Goal: Transaction & Acquisition: Purchase product/service

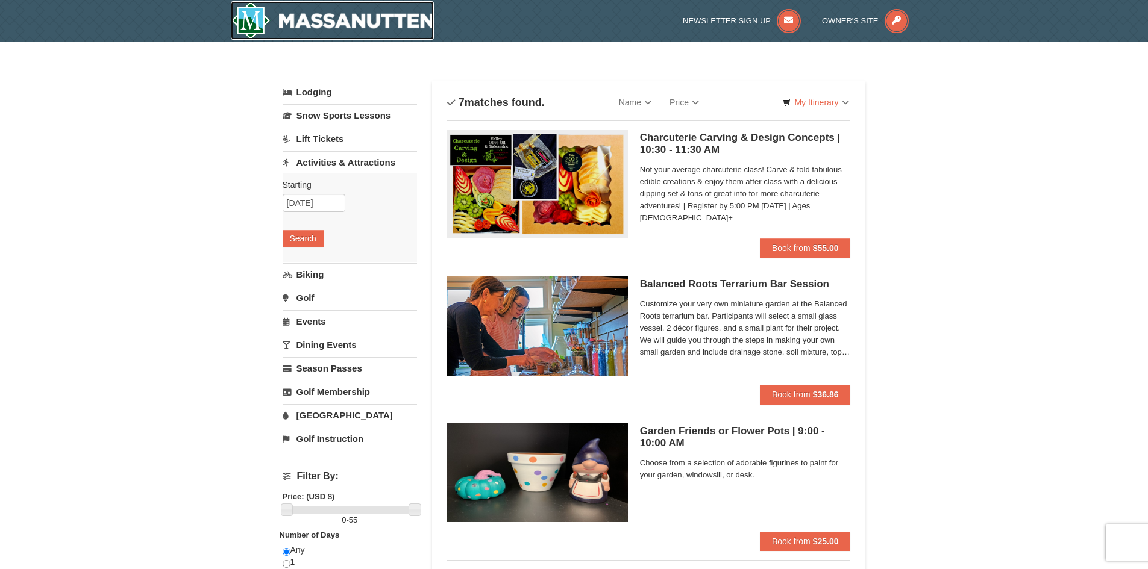
click at [376, 4] on img at bounding box center [333, 20] width 204 height 39
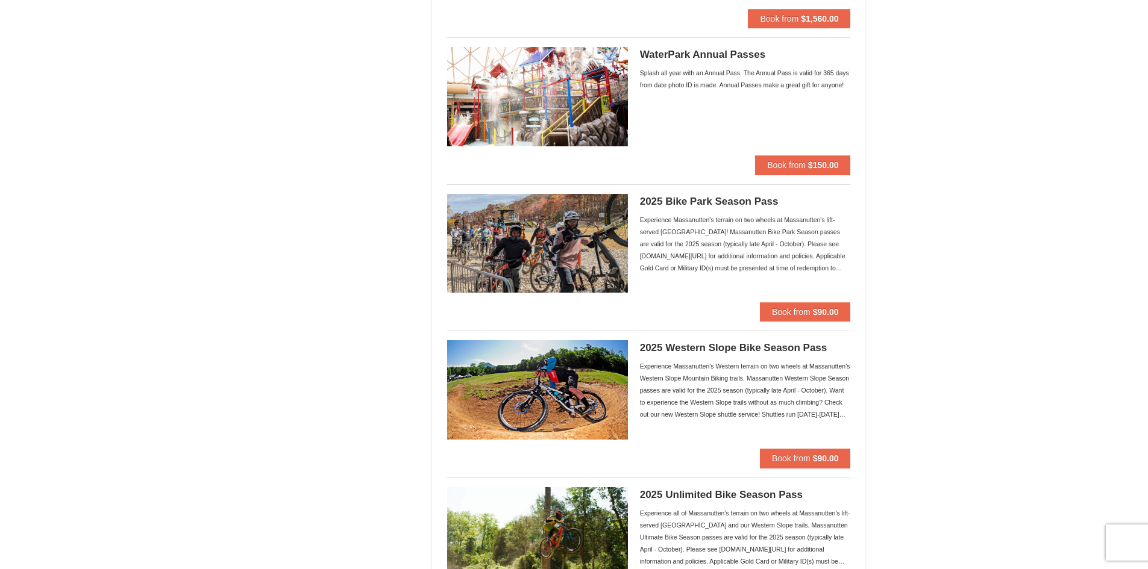
scroll to position [783, 0]
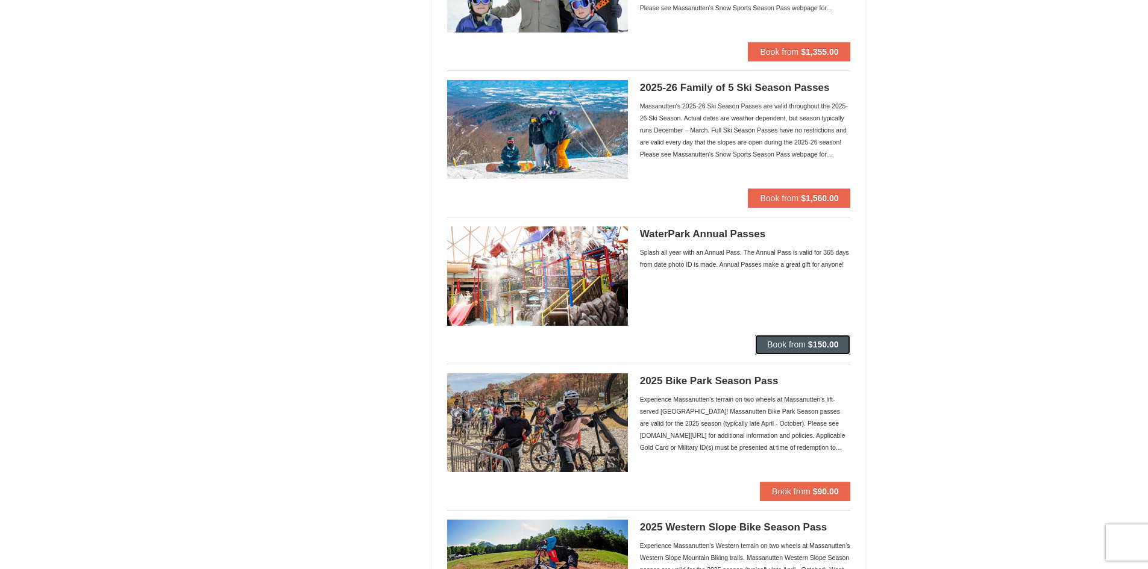
click at [817, 339] on button "Book from $150.00" at bounding box center [802, 344] width 95 height 19
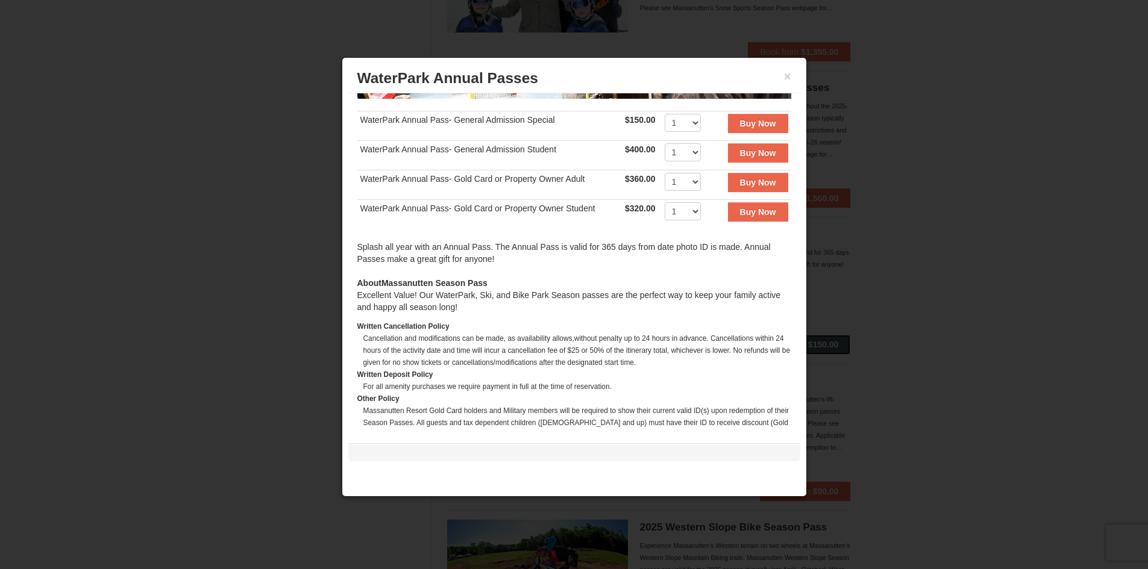
scroll to position [181, 0]
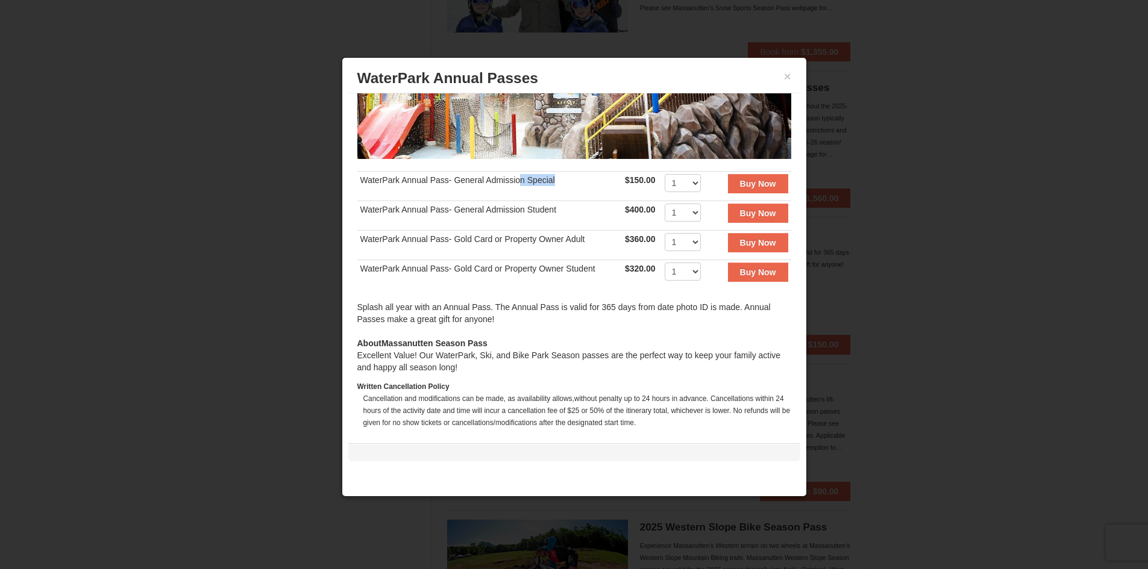
drag, startPoint x: 562, startPoint y: 175, endPoint x: 531, endPoint y: 178, distance: 30.9
click at [526, 177] on td "WaterPark Annual Pass- General Admission Special" at bounding box center [489, 186] width 264 height 30
click at [539, 181] on td "WaterPark Annual Pass- General Admission Special" at bounding box center [489, 186] width 264 height 30
drag, startPoint x: 528, startPoint y: 177, endPoint x: 584, endPoint y: 178, distance: 56.0
click at [584, 178] on td "WaterPark Annual Pass- General Admission Special" at bounding box center [489, 186] width 264 height 30
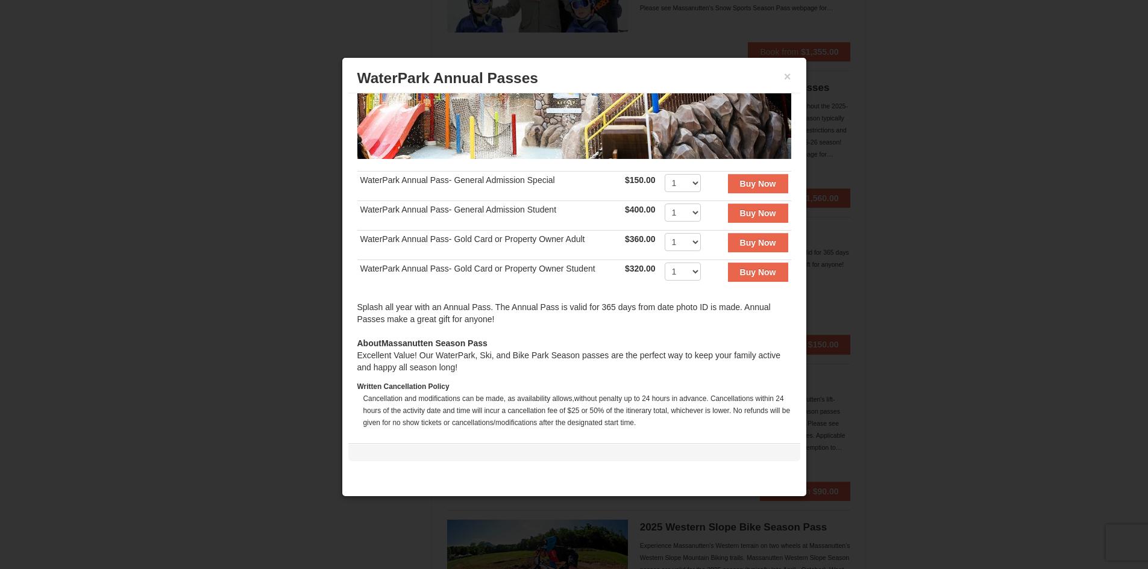
drag, startPoint x: 550, startPoint y: 211, endPoint x: 588, endPoint y: 134, distance: 86.0
click at [589, 134] on div "‹ › WaterPark Annual Pass- General Admission Special $150.00 Includes all fees.…" at bounding box center [574, 262] width 452 height 339
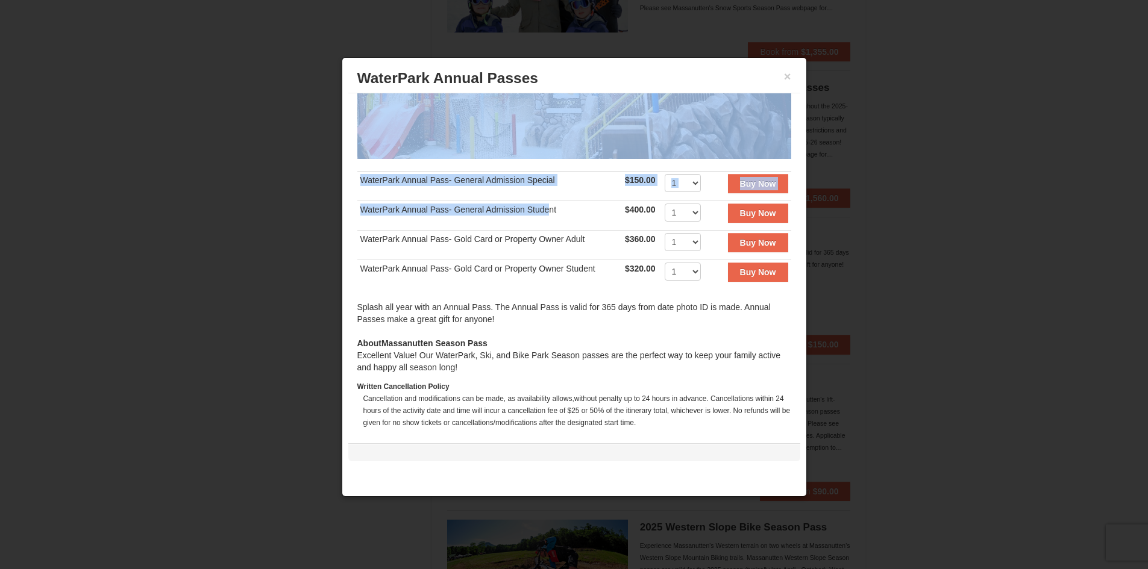
click at [558, 181] on td "WaterPark Annual Pass- General Admission Special" at bounding box center [489, 186] width 264 height 30
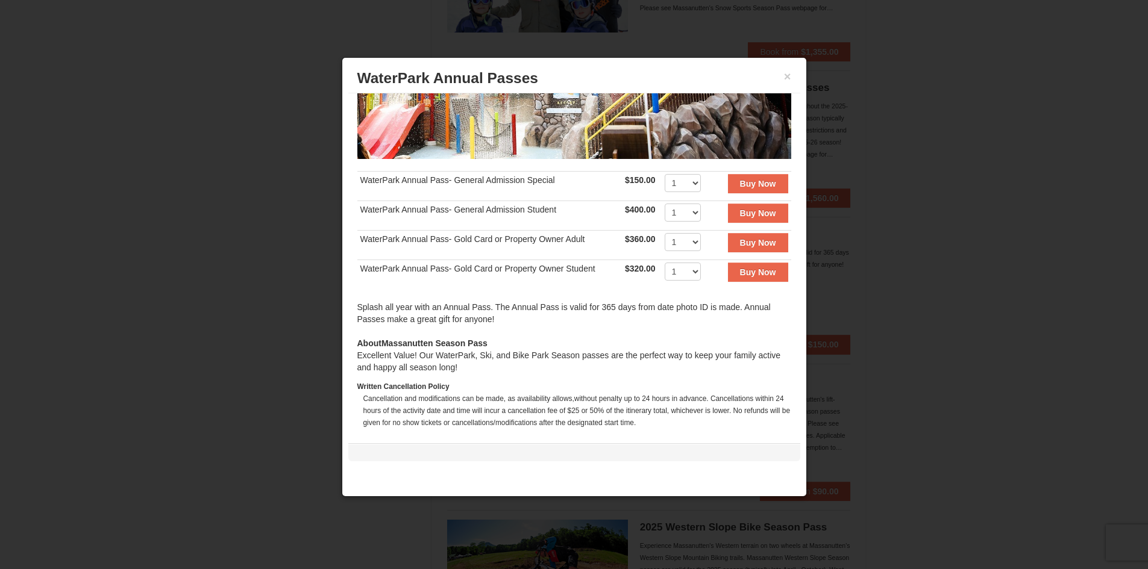
click at [525, 174] on td "WaterPark Annual Pass- General Admission Special" at bounding box center [489, 186] width 264 height 30
click at [543, 171] on td "WaterPark Annual Pass- General Admission Special" at bounding box center [489, 186] width 264 height 30
click at [548, 176] on td "WaterPark Annual Pass- General Admission Special" at bounding box center [489, 186] width 264 height 30
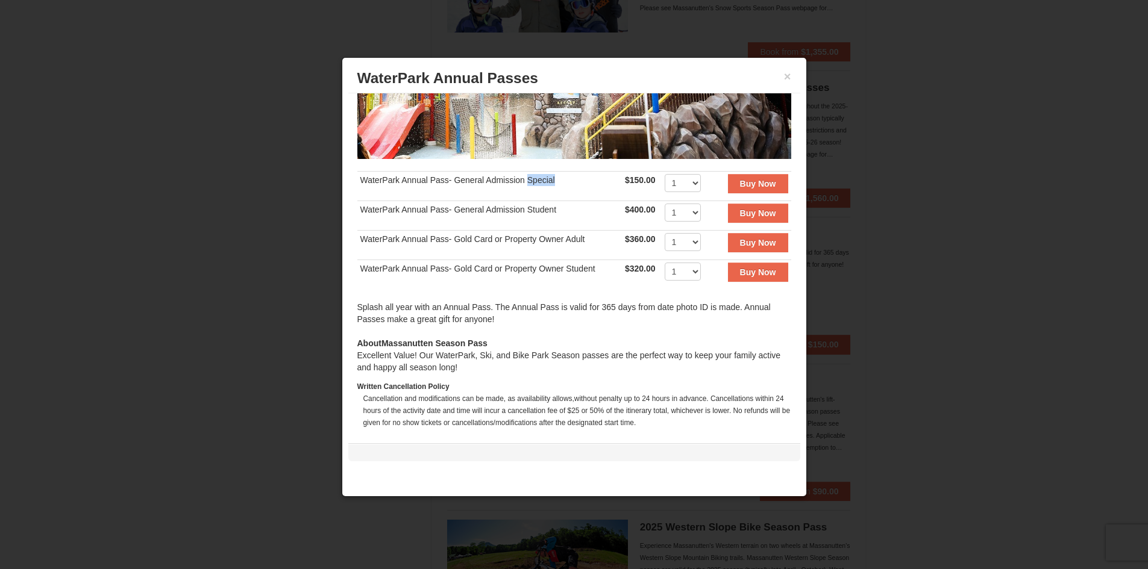
click at [548, 176] on td "WaterPark Annual Pass- General Admission Special" at bounding box center [489, 186] width 264 height 30
click at [552, 177] on td "WaterPark Annual Pass- General Admission Special" at bounding box center [489, 186] width 264 height 30
drag, startPoint x: 582, startPoint y: 177, endPoint x: 375, endPoint y: 172, distance: 207.3
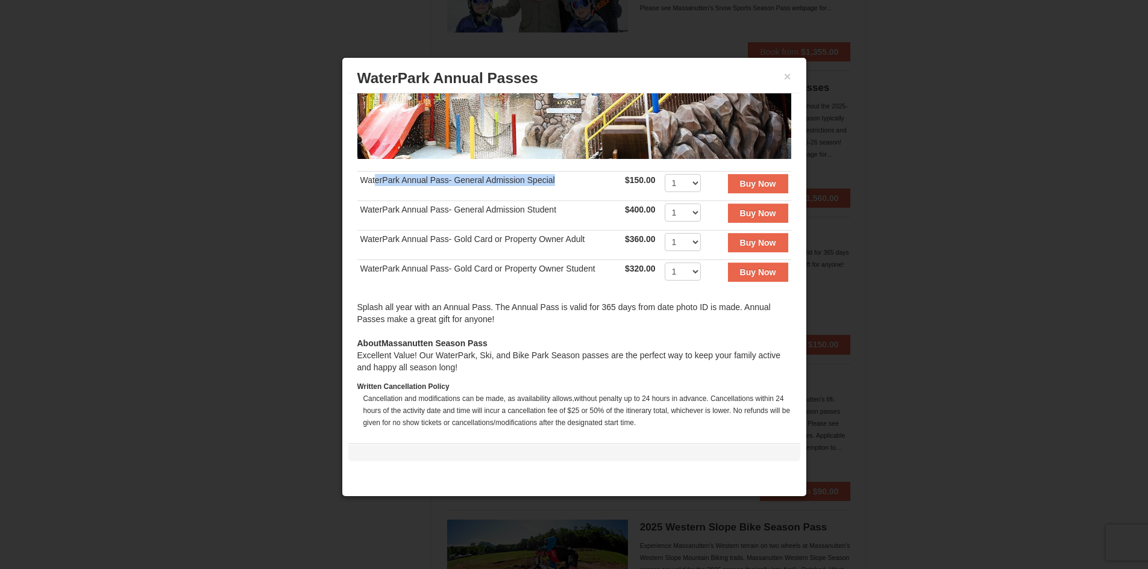
click at [375, 172] on td "WaterPark Annual Pass- General Admission Special" at bounding box center [489, 186] width 264 height 30
click at [473, 189] on td "WaterPark Annual Pass- General Admission Special" at bounding box center [489, 186] width 264 height 30
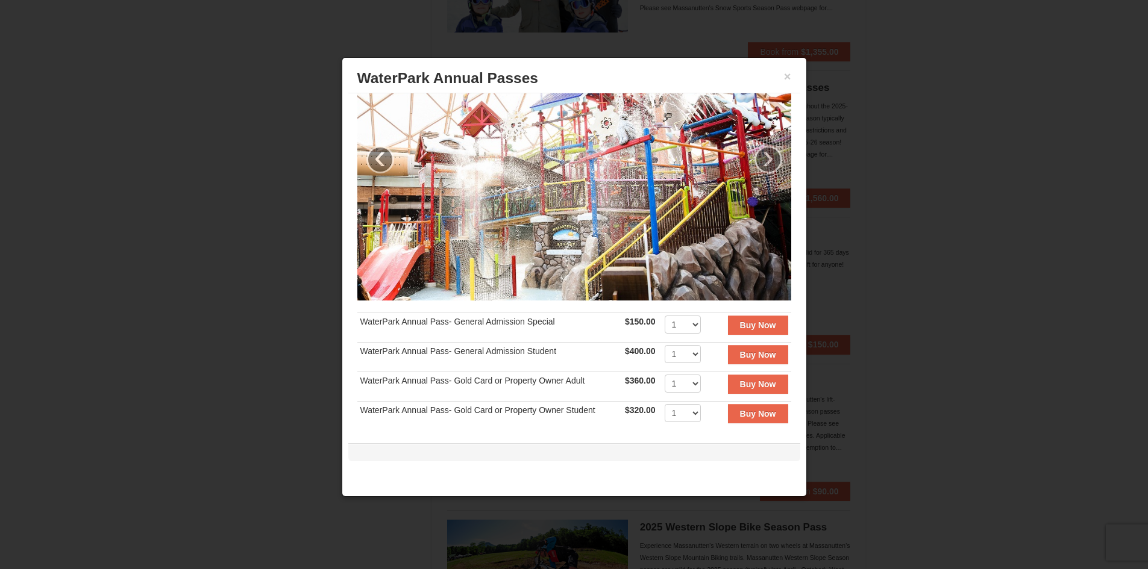
scroll to position [60, 0]
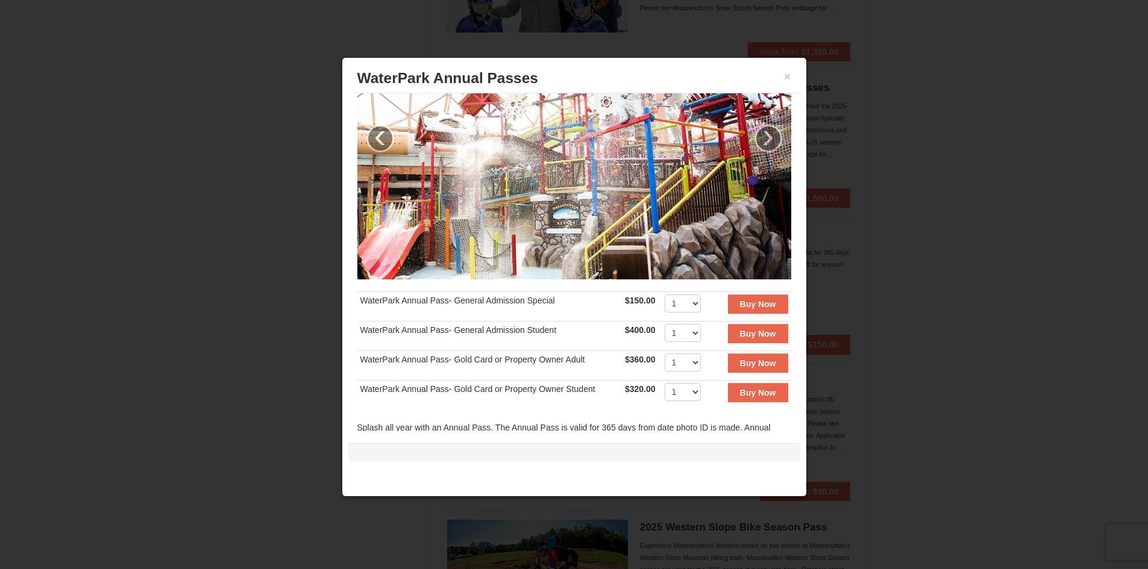
click at [521, 300] on td "WaterPark Annual Pass- General Admission Special" at bounding box center [489, 307] width 264 height 30
drag, startPoint x: 526, startPoint y: 297, endPoint x: 623, endPoint y: 299, distance: 97.0
click at [623, 299] on tr "WaterPark Annual Pass- General Admission Special $150.00 Includes all fees. Tax…" at bounding box center [574, 307] width 434 height 30
click at [565, 305] on td "WaterPark Annual Pass- General Admission Special" at bounding box center [489, 307] width 264 height 30
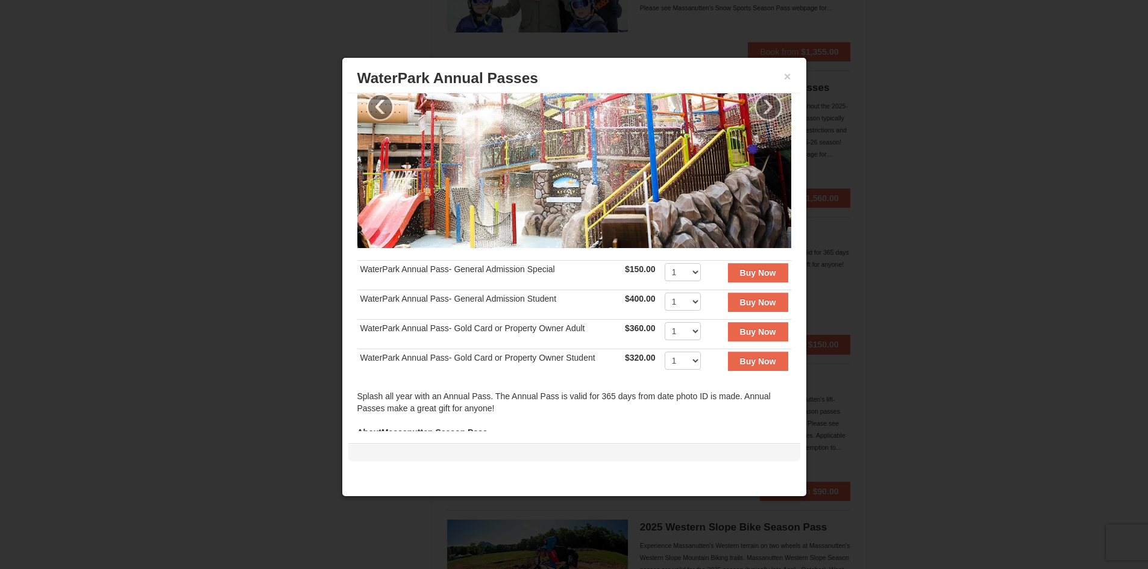
scroll to position [120, 0]
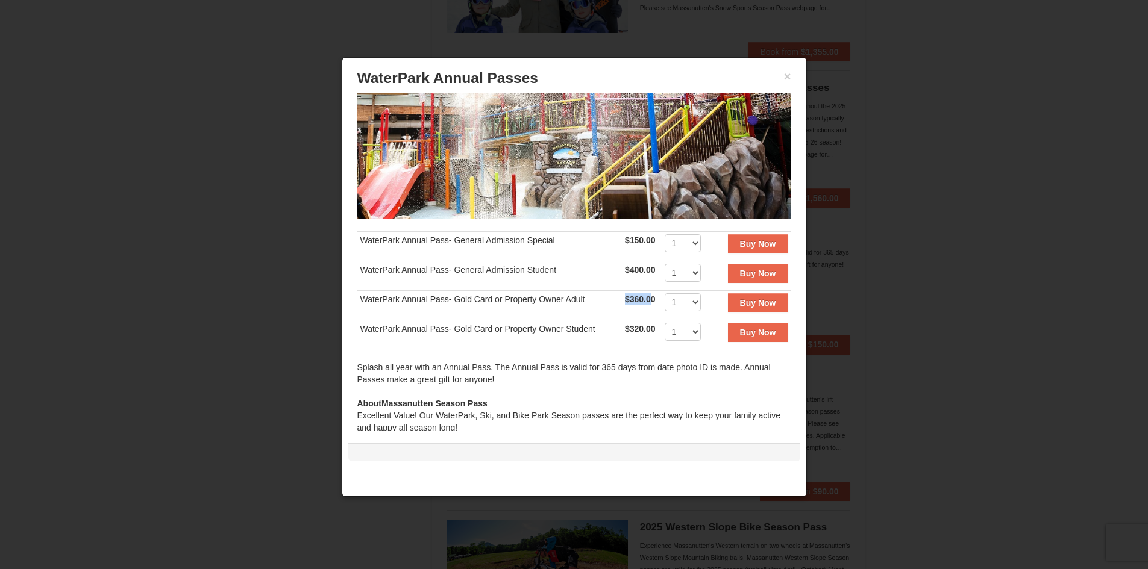
drag, startPoint x: 609, startPoint y: 291, endPoint x: 646, endPoint y: 297, distance: 37.8
click at [646, 297] on tr "WaterPark Annual Pass- Gold Card or Property Owner Adult $360.00 Includes all f…" at bounding box center [574, 305] width 434 height 30
drag, startPoint x: 623, startPoint y: 263, endPoint x: 651, endPoint y: 263, distance: 27.7
click at [651, 263] on td "$400.00 Includes all fees. Tax excluded." at bounding box center [642, 276] width 40 height 30
click at [641, 320] on td "$320.00 Includes all fees. Tax excluded." at bounding box center [642, 335] width 40 height 30
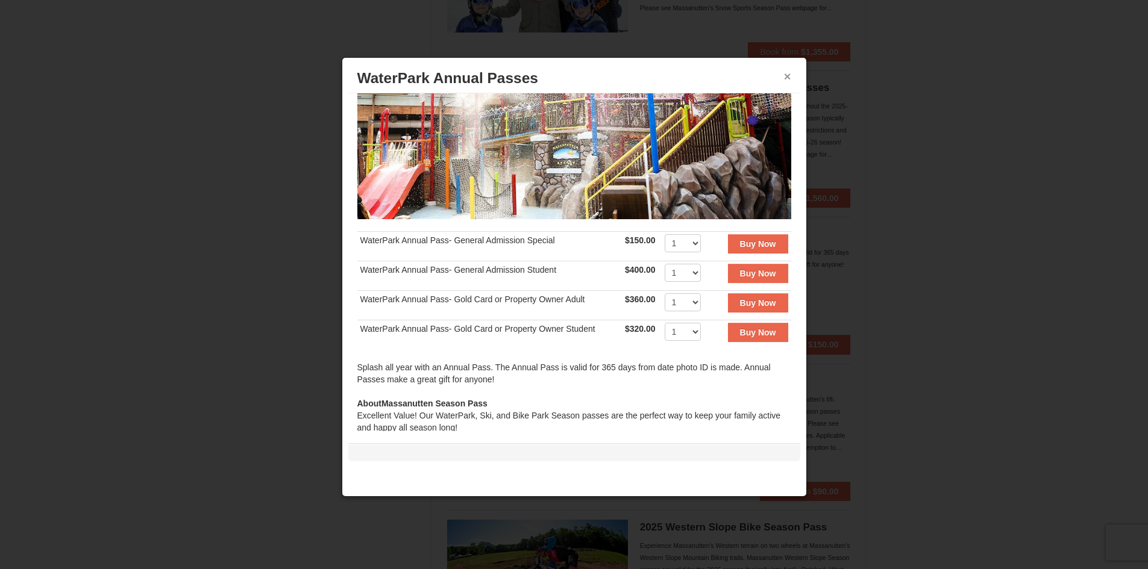
click at [787, 77] on button "×" at bounding box center [787, 76] width 7 height 12
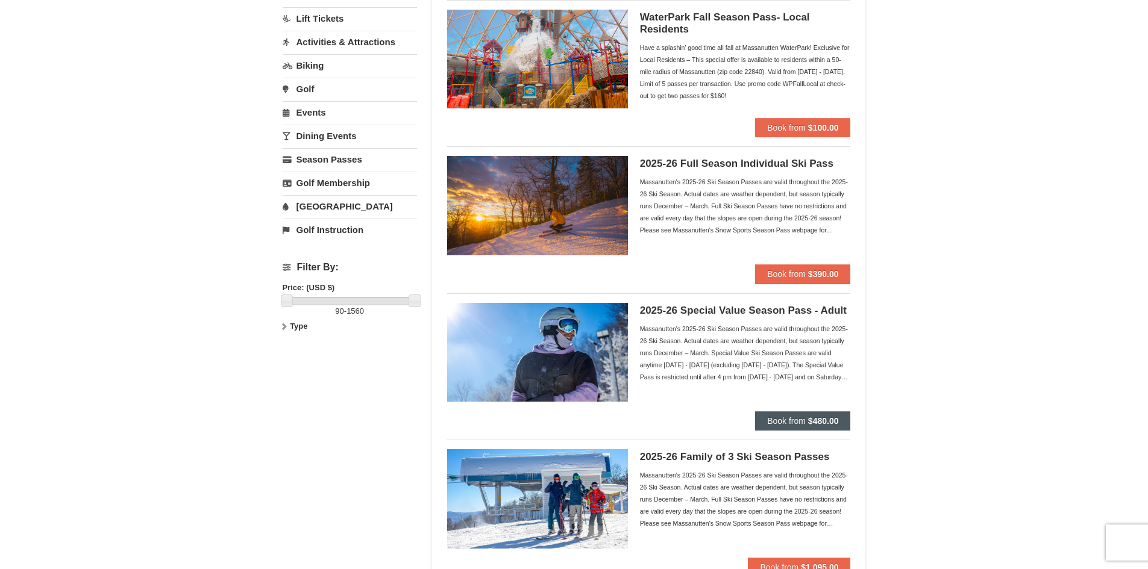
drag, startPoint x: 784, startPoint y: 438, endPoint x: 802, endPoint y: 417, distance: 27.4
click at [802, 417] on span "Book from" at bounding box center [786, 421] width 39 height 10
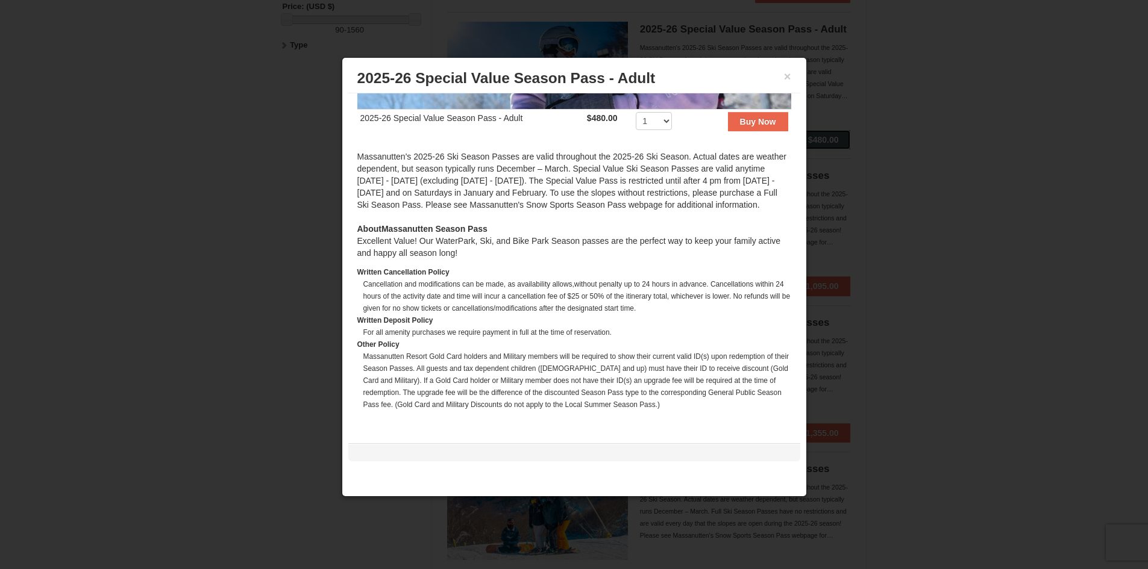
scroll to position [602, 0]
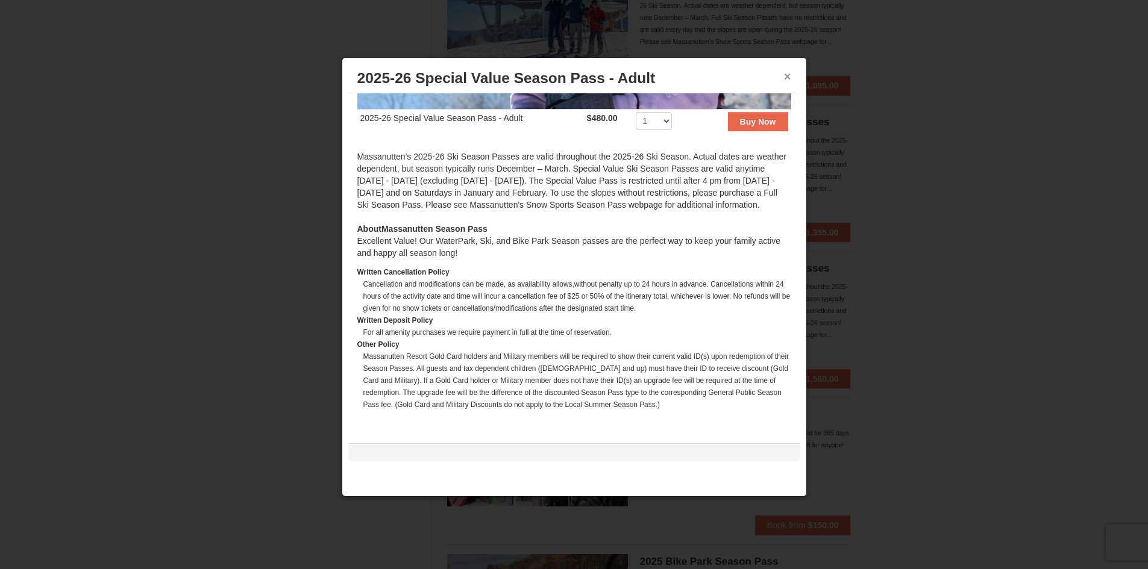
click at [784, 76] on button "×" at bounding box center [787, 76] width 7 height 12
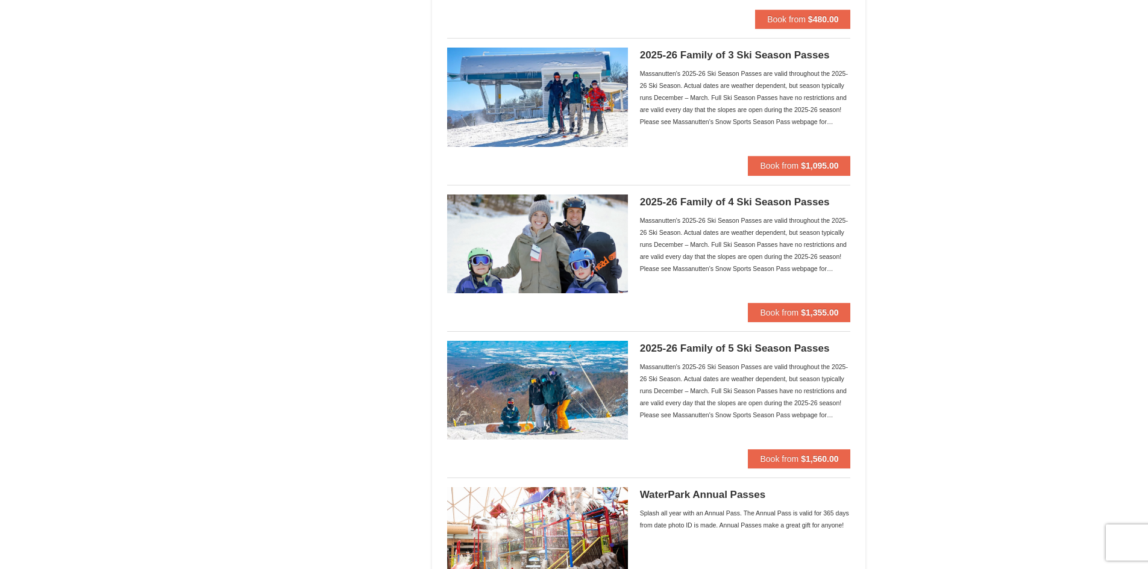
scroll to position [361, 0]
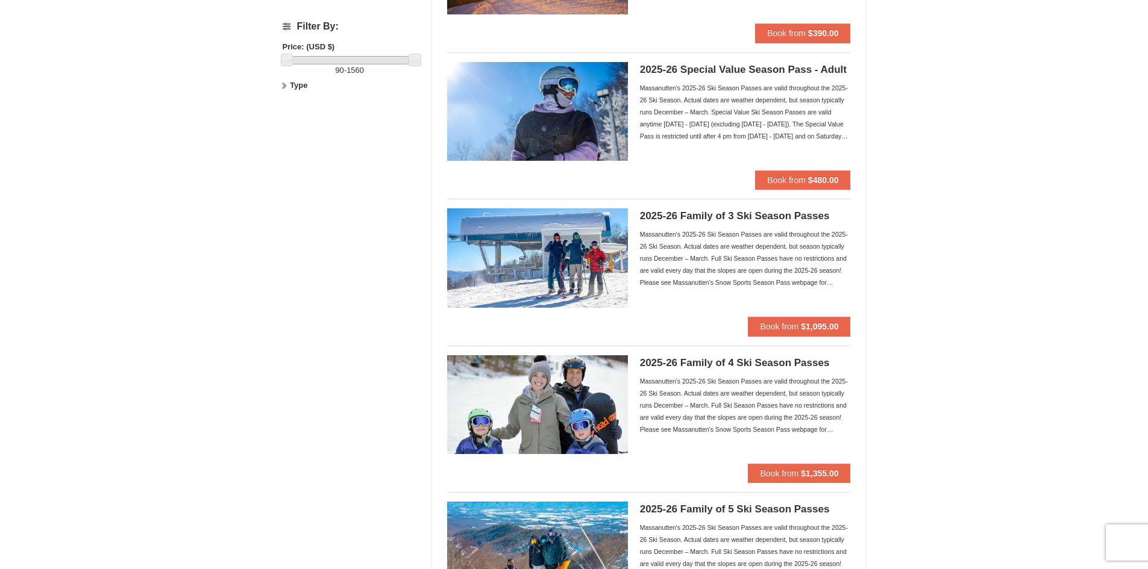
click at [954, 263] on div "× Categories Filter My Itinerary Questions? 1-540-289-9441 Lodging Arrival Plea…" at bounding box center [574, 470] width 1148 height 1578
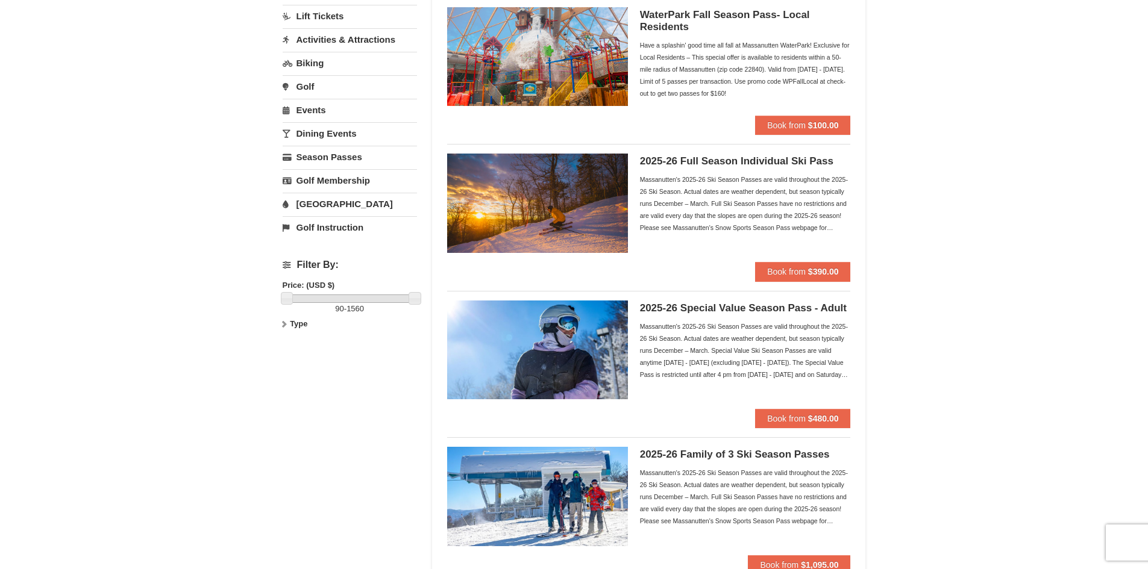
scroll to position [120, 0]
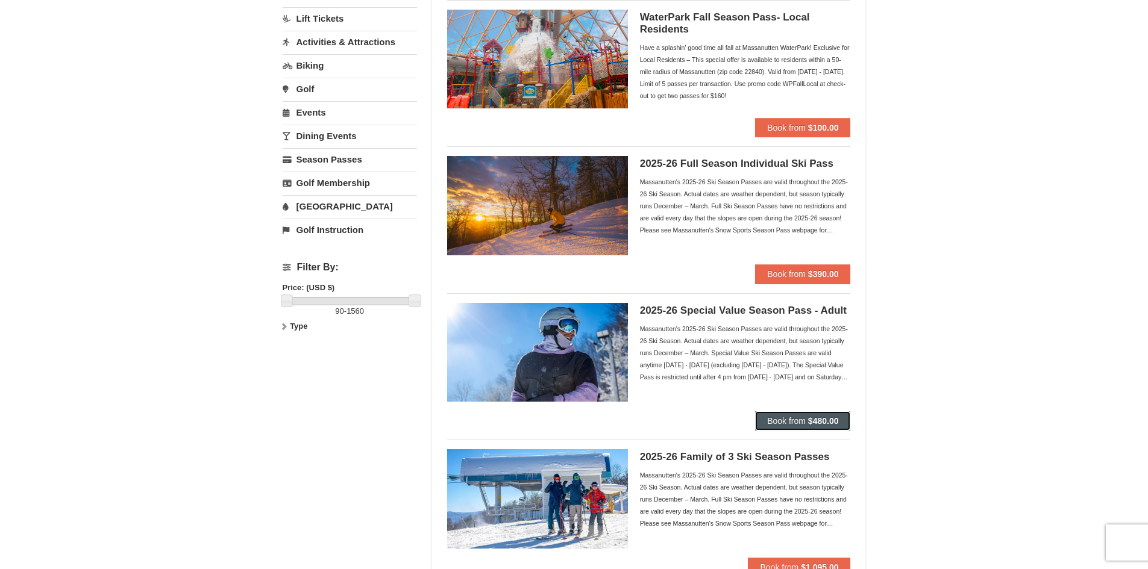
click at [812, 415] on button "Book from $480.00" at bounding box center [802, 420] width 95 height 19
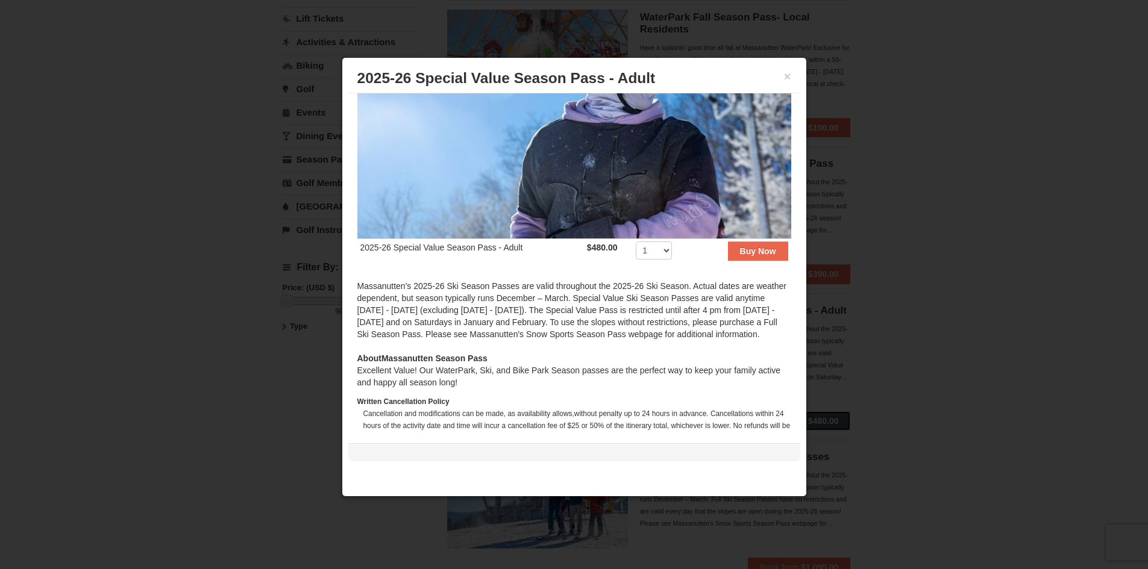
scroll to position [0, 0]
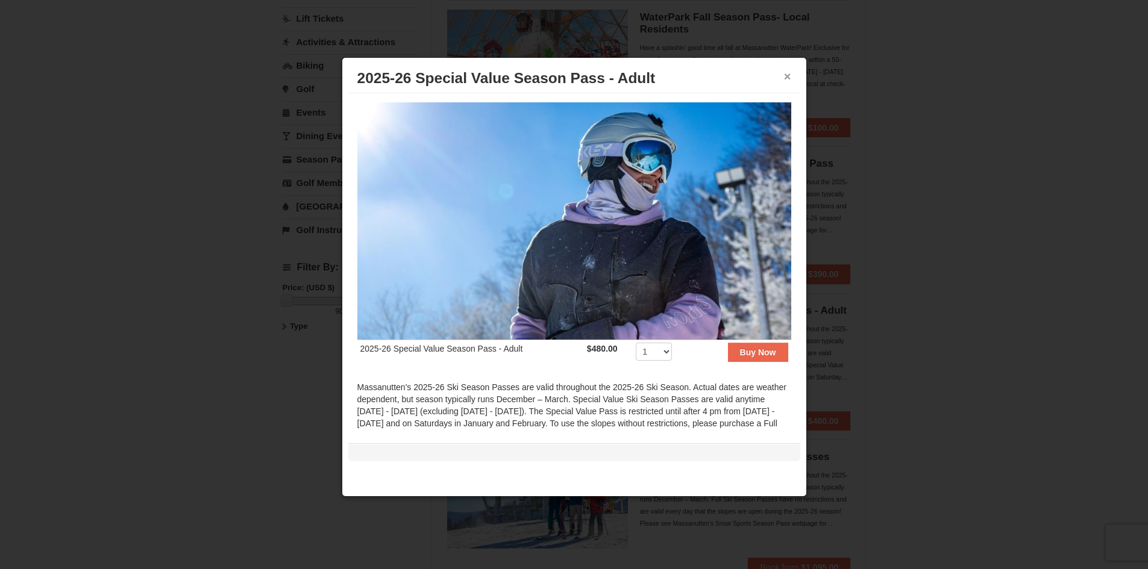
click at [790, 79] on button "×" at bounding box center [787, 76] width 7 height 12
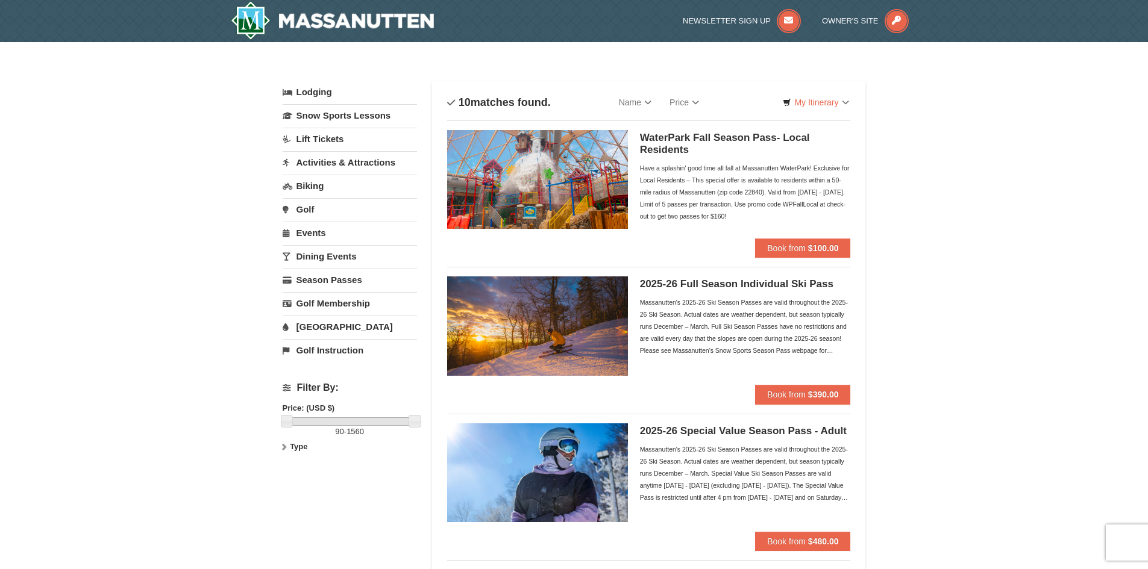
click at [833, 339] on div "Massanutten's 2025-26 Ski Season Passes are valid throughout the 2025-26 Ski Se…" at bounding box center [745, 326] width 211 height 60
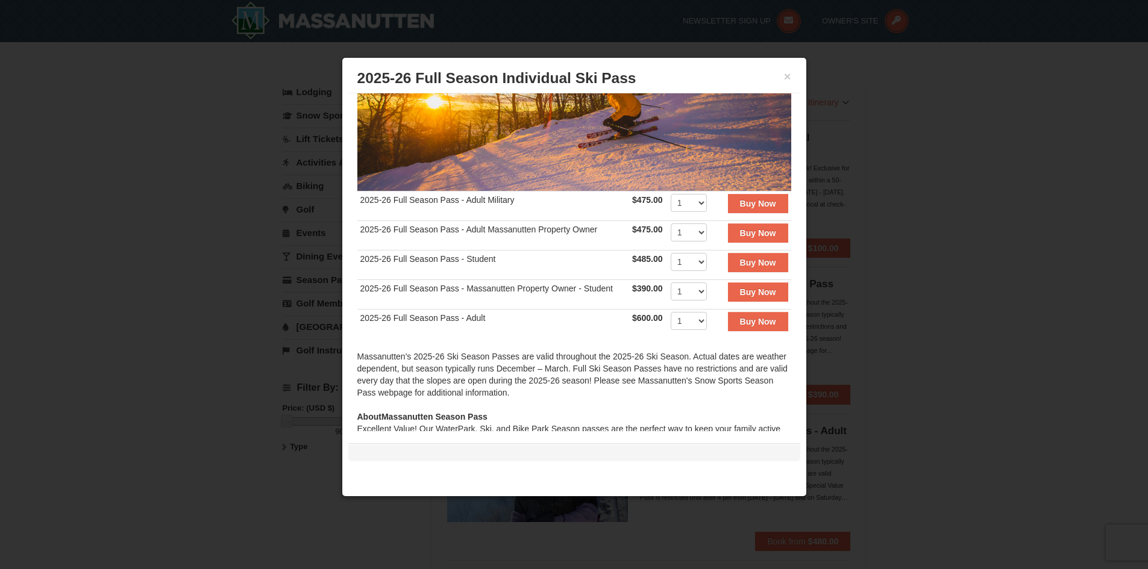
scroll to position [120, 0]
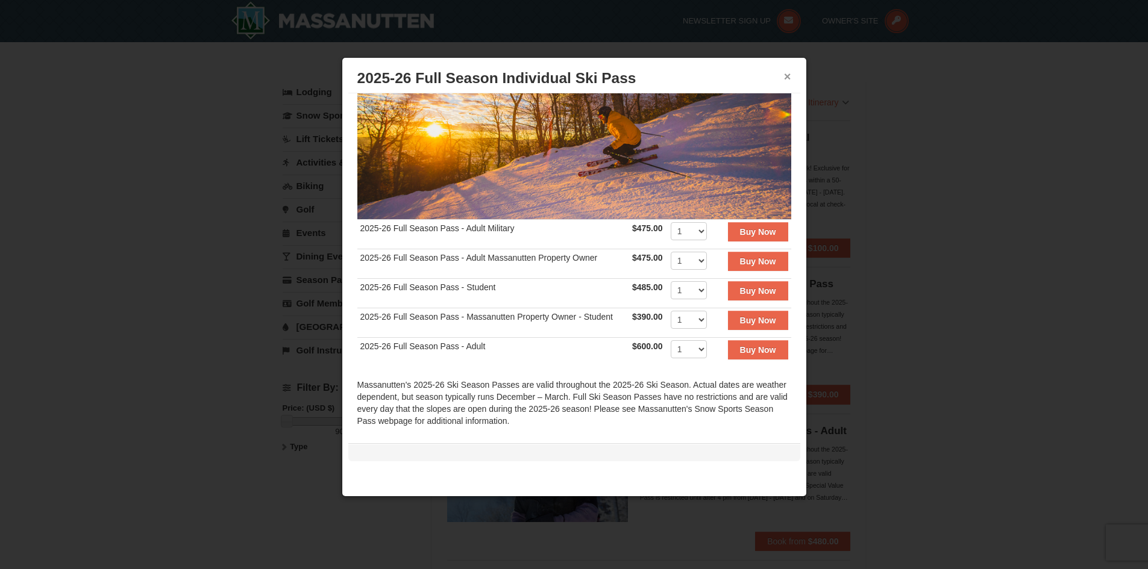
click at [785, 77] on button "×" at bounding box center [787, 76] width 7 height 12
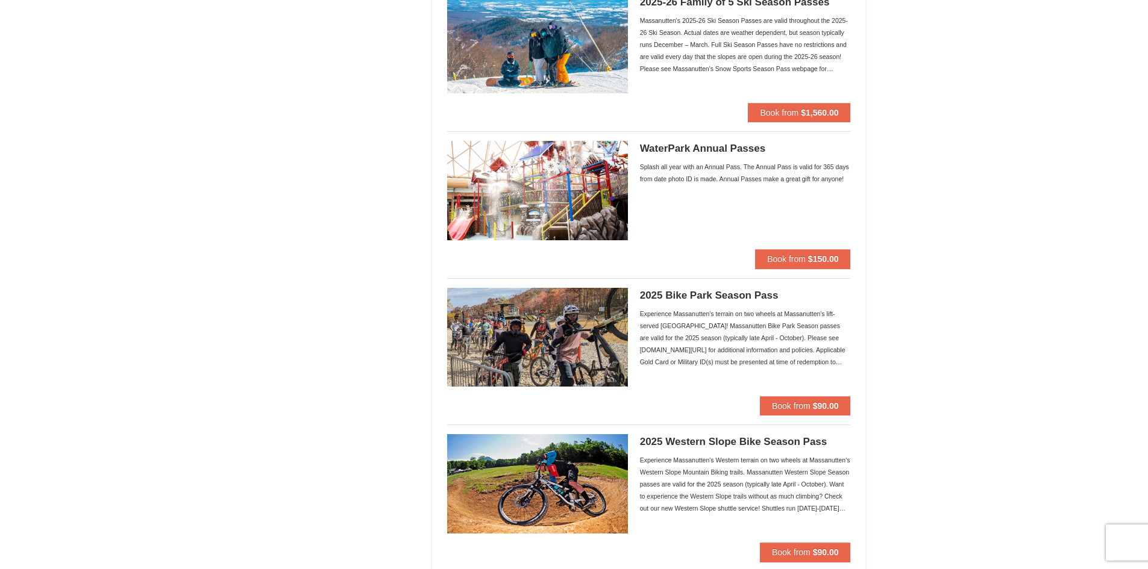
scroll to position [1084, 0]
